Goal: Task Accomplishment & Management: Use online tool/utility

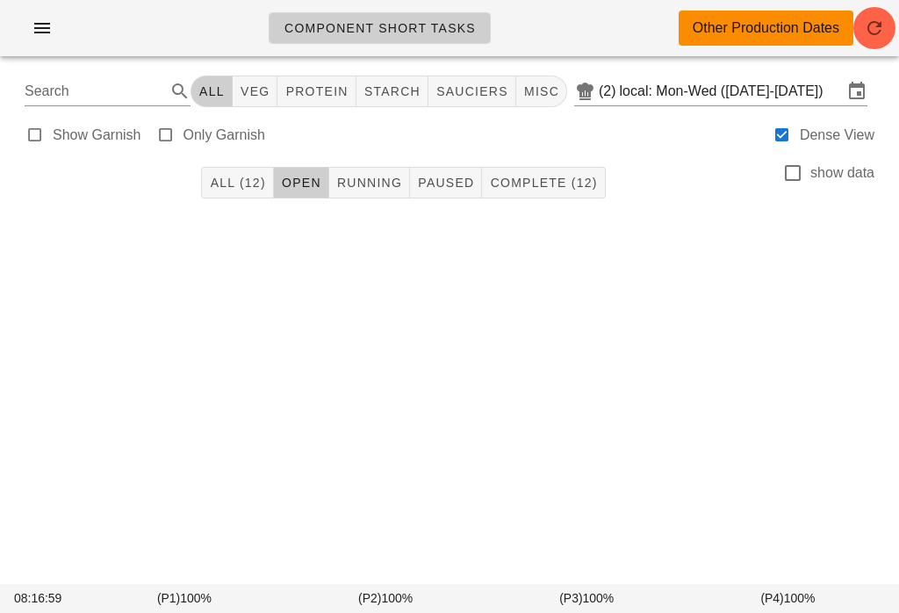
click at [37, 16] on button "button" at bounding box center [42, 28] width 56 height 32
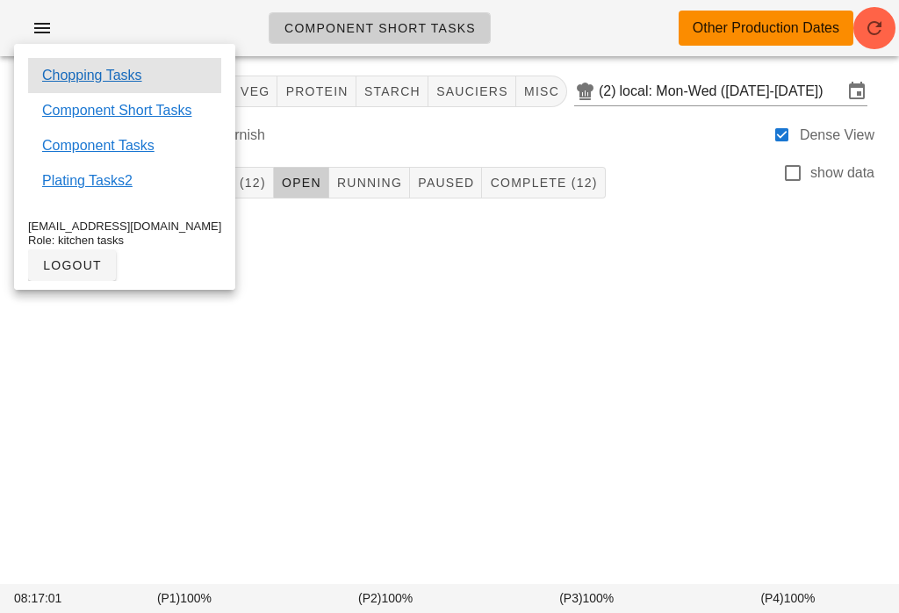
click at [92, 65] on link "Chopping Tasks" at bounding box center [92, 75] width 100 height 21
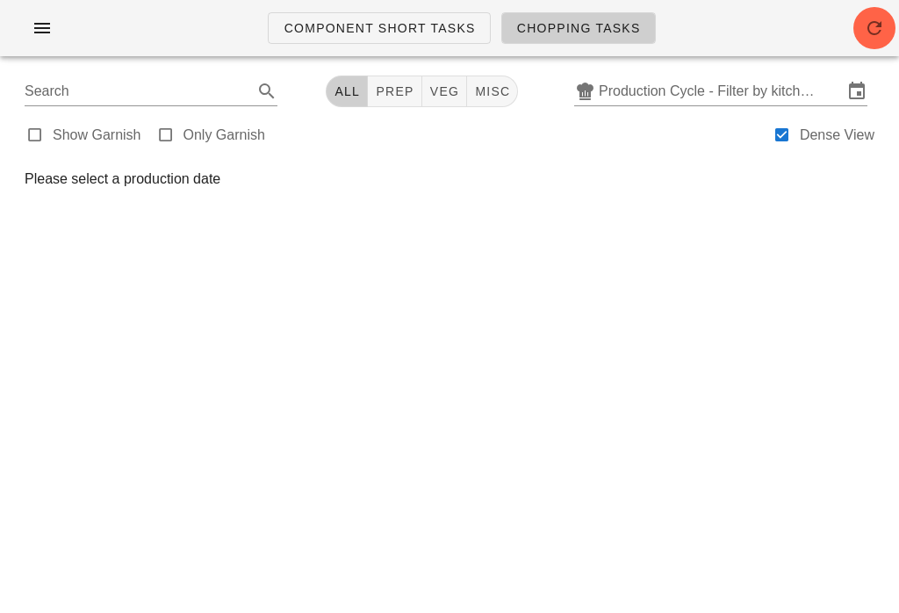
click at [628, 89] on input "Production Cycle - Filter by kitchen production schedules" at bounding box center [720, 91] width 244 height 28
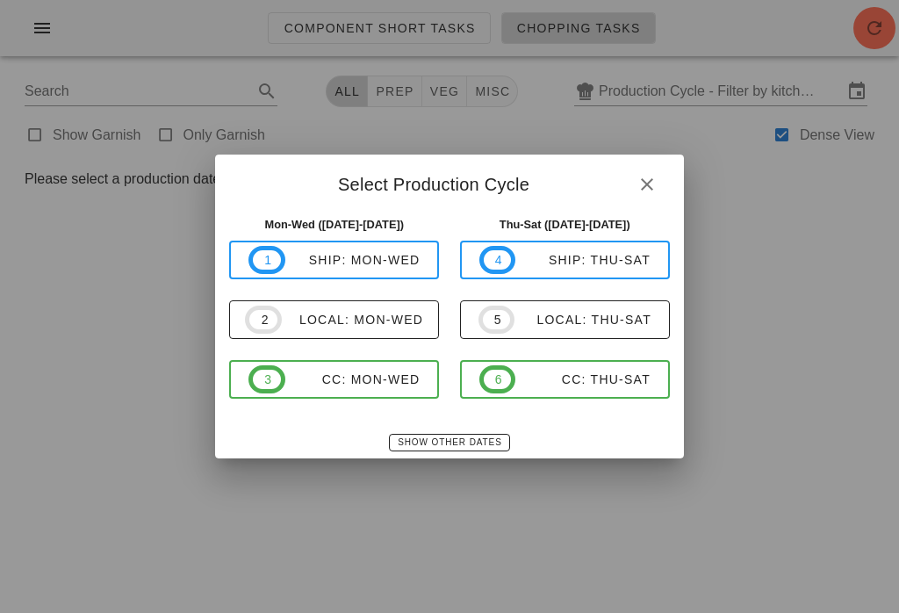
click at [556, 305] on span "5 local: Thu-Sat" at bounding box center [564, 319] width 173 height 28
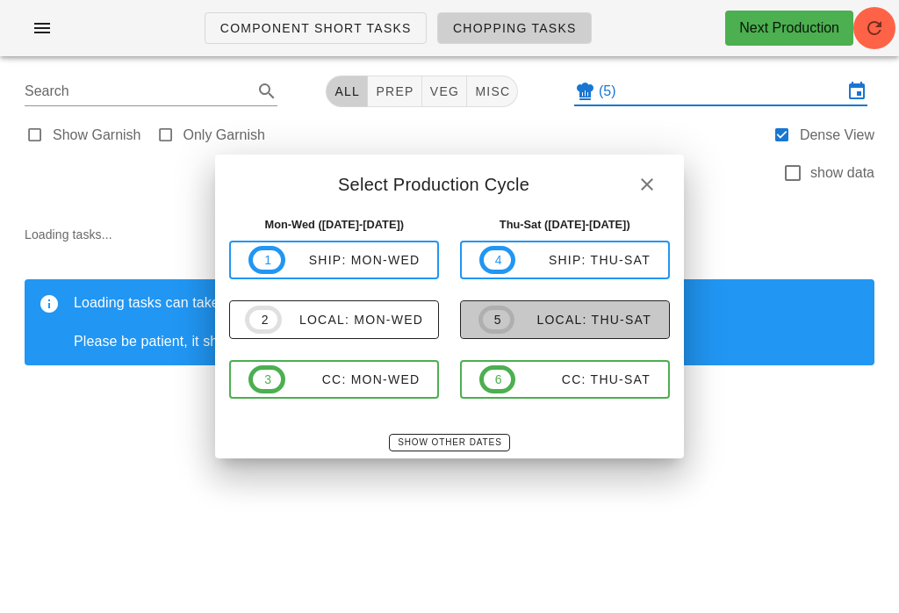
type input "local: Thu-Sat ([DATE]-[DATE])"
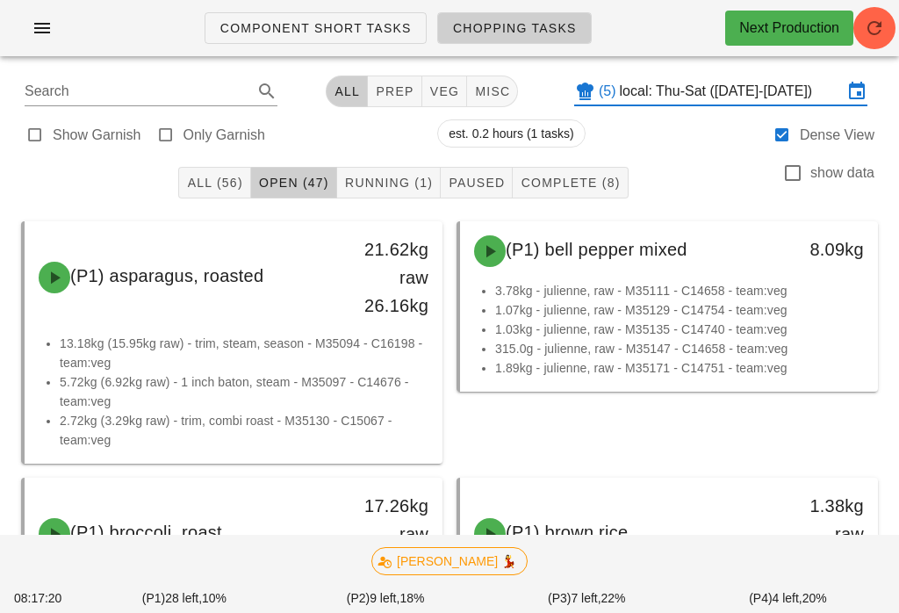
click at [432, 84] on span "veg" at bounding box center [444, 91] width 31 height 14
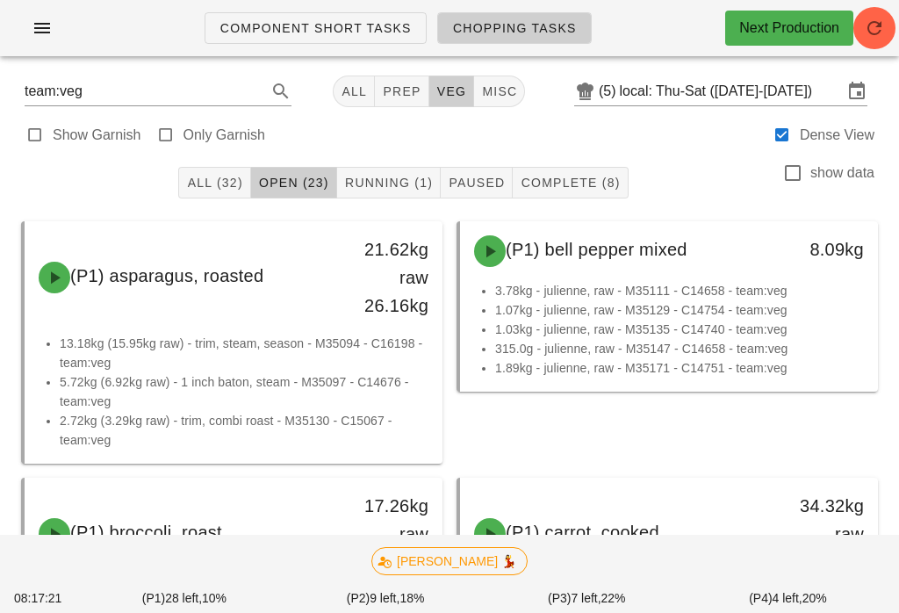
click at [210, 184] on span "All (32)" at bounding box center [214, 183] width 56 height 14
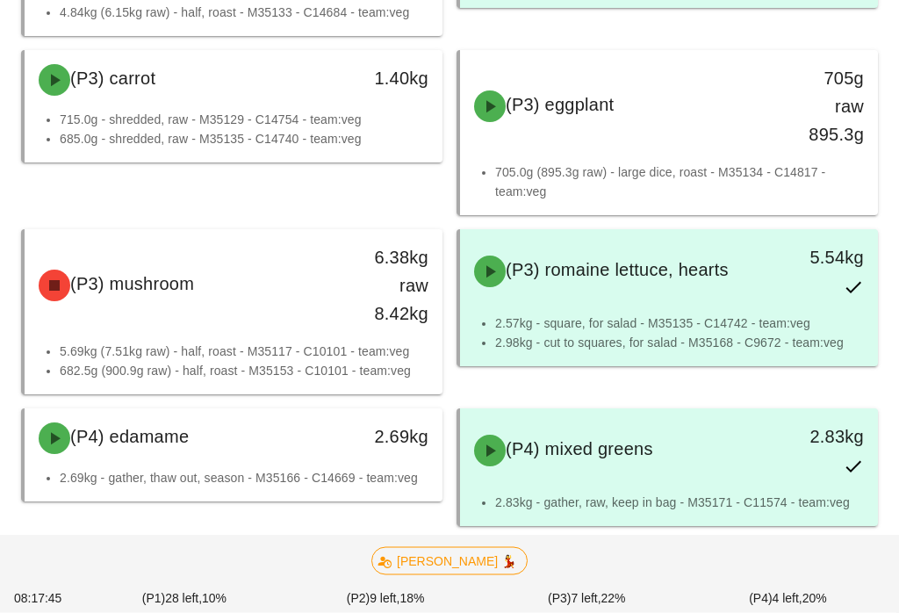
scroll to position [4524, 0]
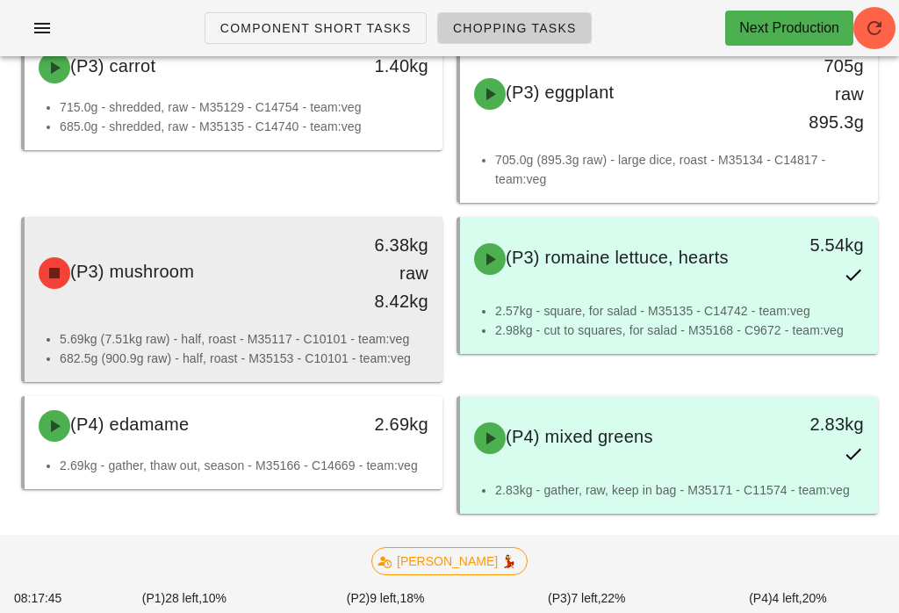
click at [296, 285] on div "(P3) mushroom" at bounding box center [182, 273] width 308 height 53
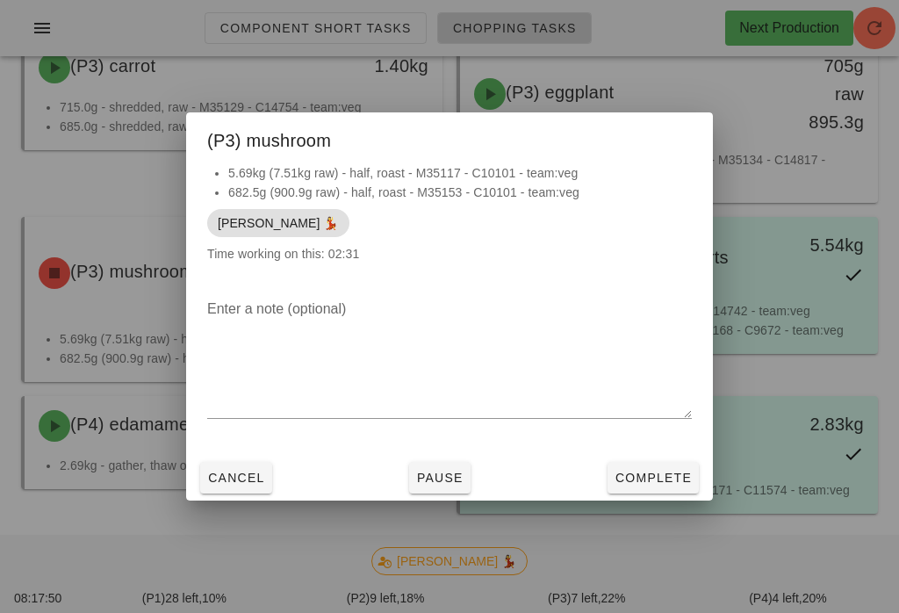
click at [247, 484] on span "Cancel" at bounding box center [236, 477] width 58 height 14
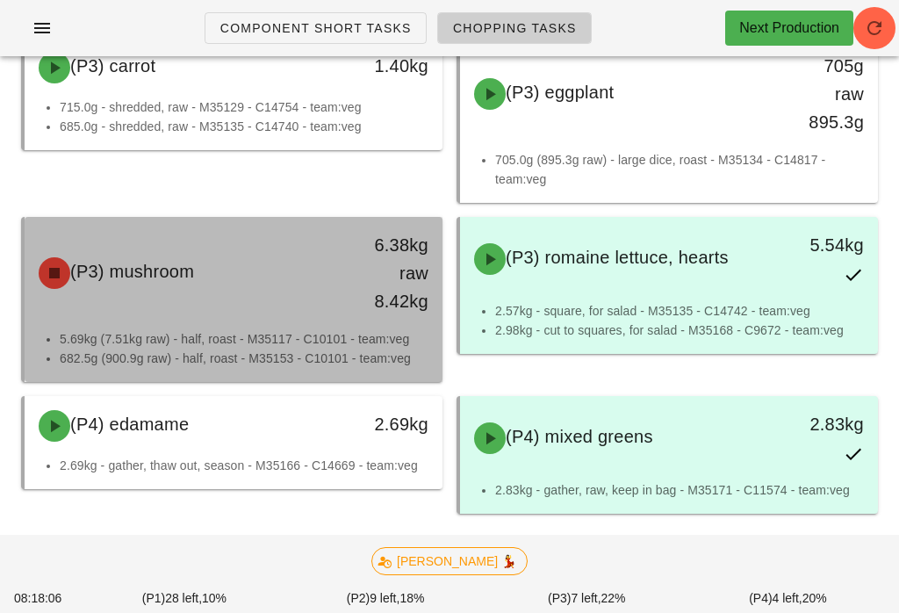
click at [338, 309] on div "6.38kg raw 8.42kg" at bounding box center [387, 272] width 103 height 105
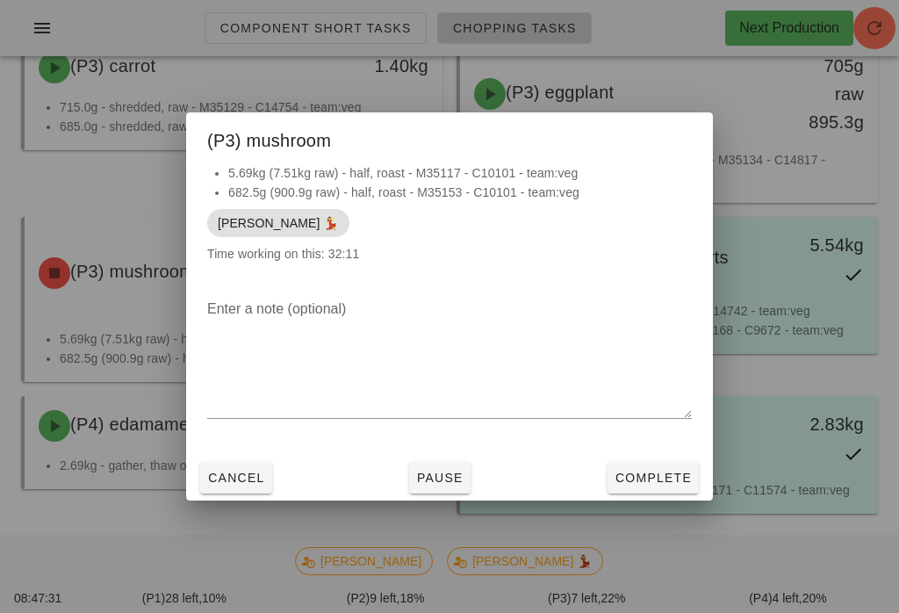
click at [665, 484] on span "Complete" at bounding box center [652, 477] width 77 height 14
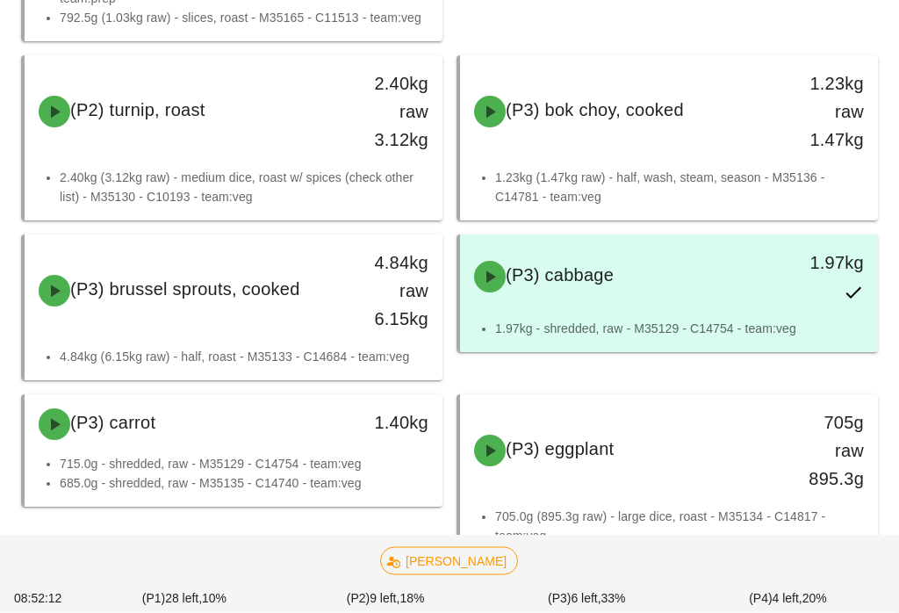
scroll to position [4171, 0]
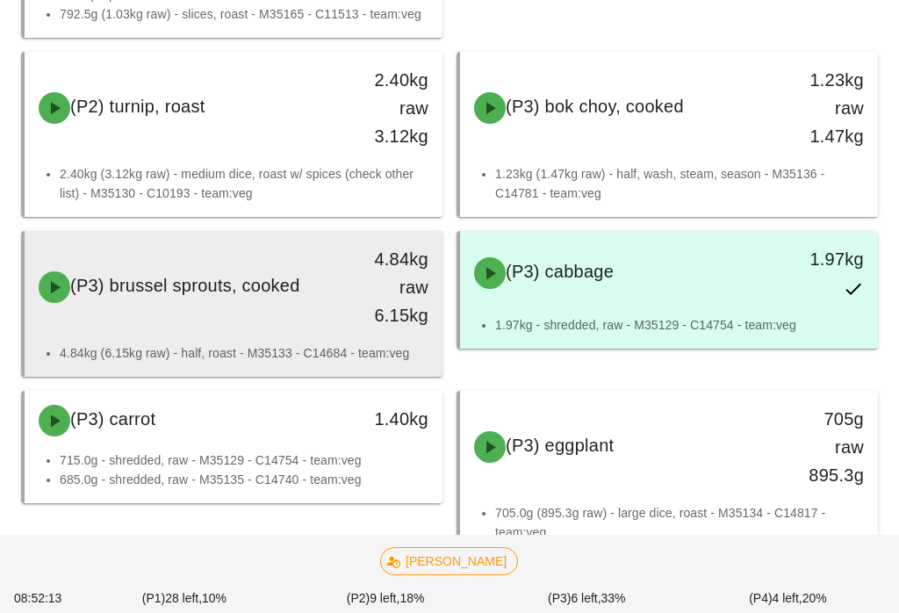
click at [386, 317] on div "4.84kg raw 6.15kg" at bounding box center [388, 287] width 82 height 84
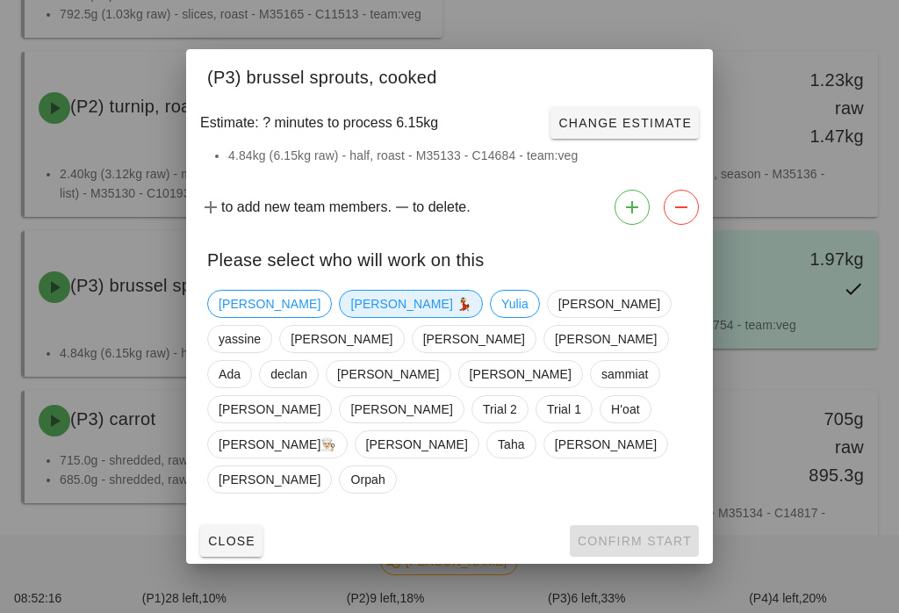
click at [350, 317] on span "[PERSON_NAME] 💃" at bounding box center [410, 303] width 121 height 26
click at [638, 534] on span "Confirm Start" at bounding box center [634, 541] width 115 height 14
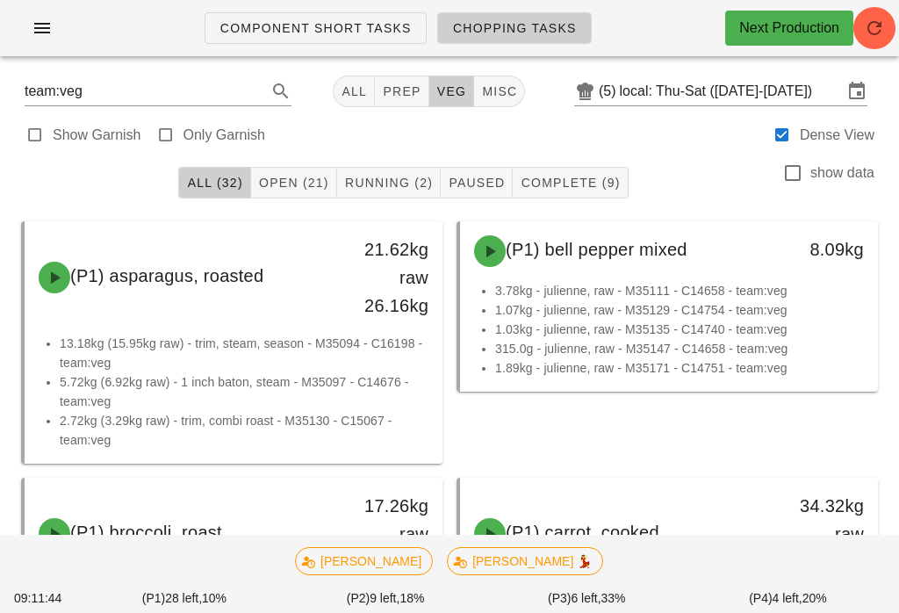
click at [388, 85] on span "prep" at bounding box center [401, 91] width 39 height 14
type input "team:prep"
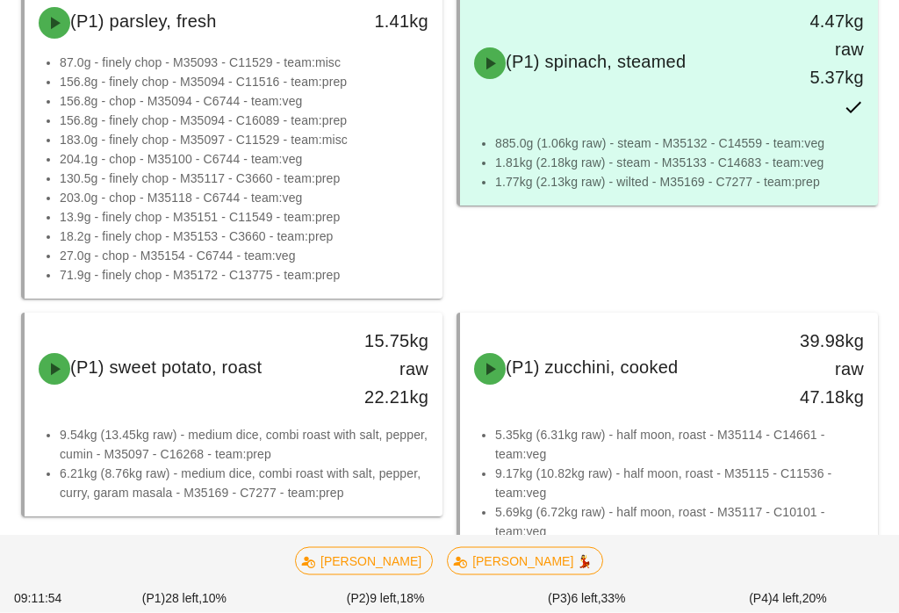
scroll to position [2002, 0]
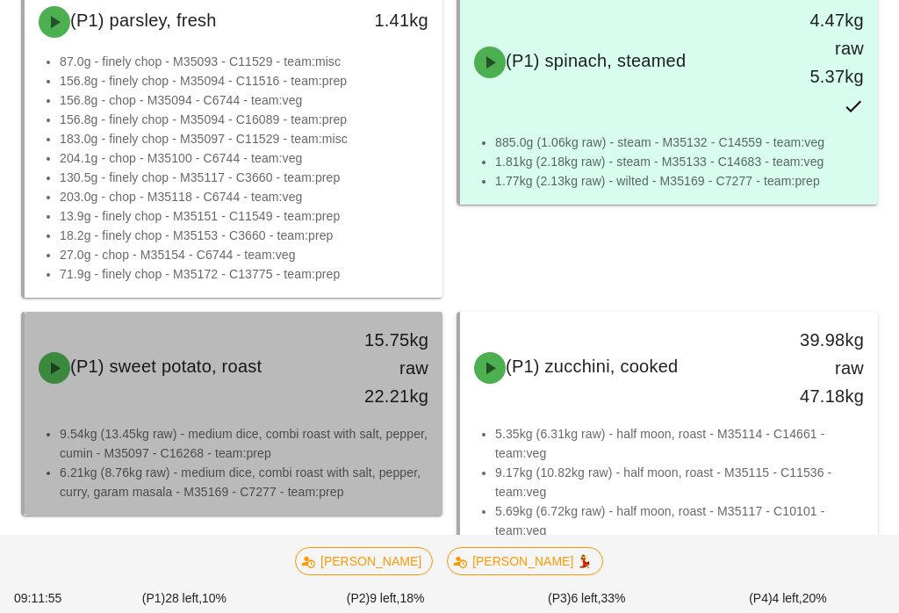
click at [341, 426] on li "9.54kg (13.45kg raw) - medium dice, combi roast with salt, pepper, cumin - M350…" at bounding box center [244, 443] width 369 height 39
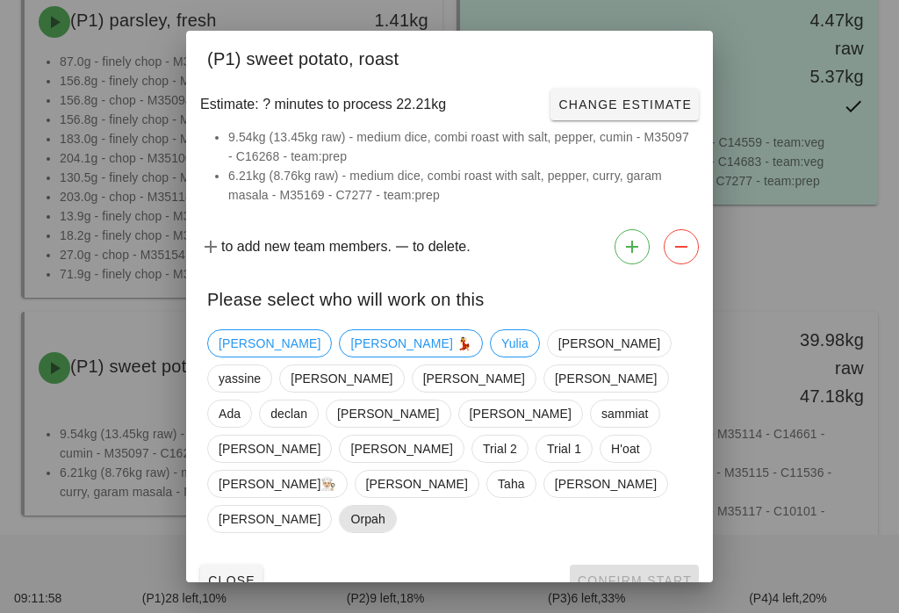
click at [376, 505] on span "Orpah" at bounding box center [367, 518] width 34 height 26
click at [653, 573] on span "Confirm Start" at bounding box center [634, 580] width 115 height 14
